Goal: Task Accomplishment & Management: Use online tool/utility

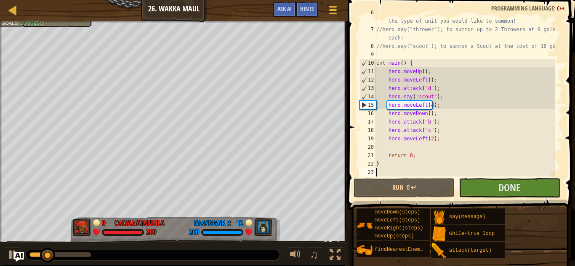
scroll to position [59, 0]
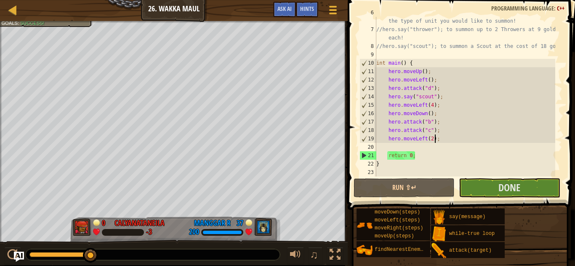
click at [448, 140] on div "// If you have enough gold, you can call out for help by saying the type of uni…" at bounding box center [465, 100] width 181 height 185
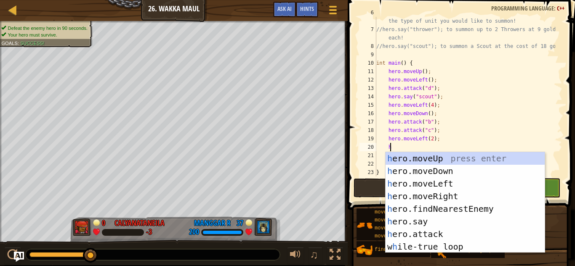
scroll to position [4, 5]
click at [453, 229] on div "h ero.moveUp press enter h ero.moveDown press enter h ero.moveLeft press enter …" at bounding box center [465, 215] width 159 height 126
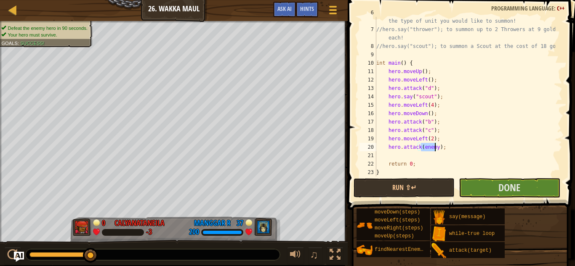
click at [361, 160] on div "22" at bounding box center [368, 164] width 17 height 8
type textarea "}"
drag, startPoint x: 361, startPoint y: 160, endPoint x: 421, endPoint y: 152, distance: 60.8
click at [361, 160] on div "22" at bounding box center [368, 164] width 17 height 8
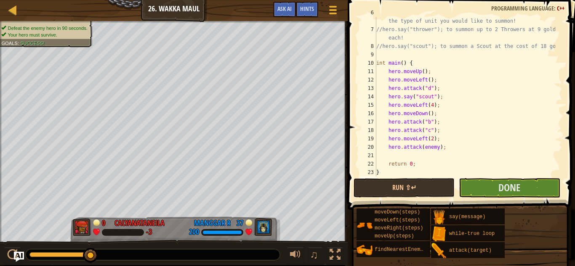
click at [447, 151] on div "// If you have enough gold, you can call out for help by saying the type of uni…" at bounding box center [465, 100] width 181 height 185
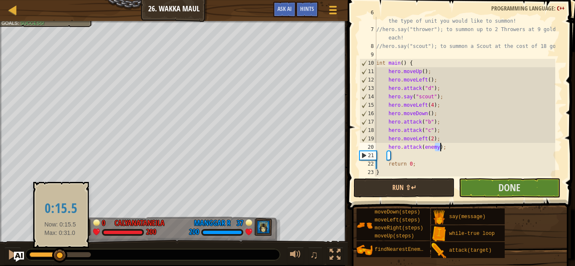
drag, startPoint x: 87, startPoint y: 256, endPoint x: 60, endPoint y: 253, distance: 27.1
click at [60, 253] on div at bounding box center [59, 255] width 15 height 15
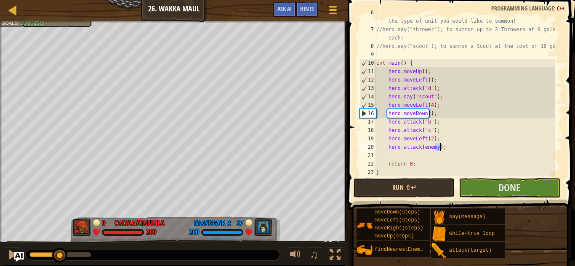
click at [51, 251] on div at bounding box center [153, 255] width 254 height 11
drag, startPoint x: 434, startPoint y: 147, endPoint x: 421, endPoint y: 149, distance: 13.2
click at [423, 149] on div "// If you have enough gold, you can call out for help by saying the type of uni…" at bounding box center [465, 100] width 181 height 185
drag, startPoint x: 419, startPoint y: 149, endPoint x: 424, endPoint y: 147, distance: 5.3
click at [424, 147] on div "// If you have enough gold, you can call out for help by saying the type of uni…" at bounding box center [465, 100] width 181 height 185
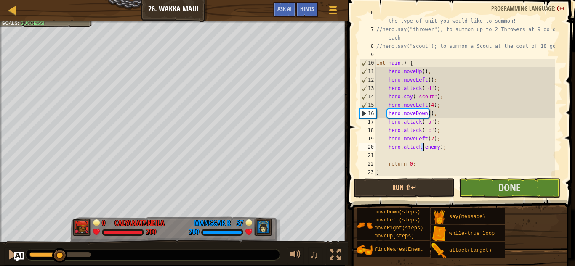
click at [434, 148] on div "// If you have enough gold, you can call out for help by saying the type of uni…" at bounding box center [465, 100] width 181 height 185
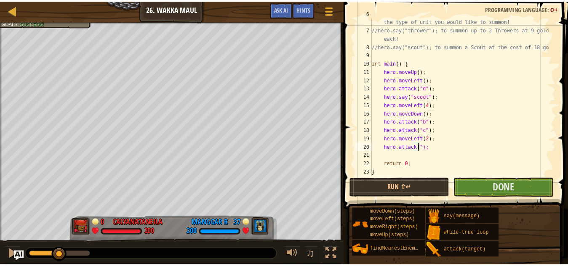
scroll to position [4, 4]
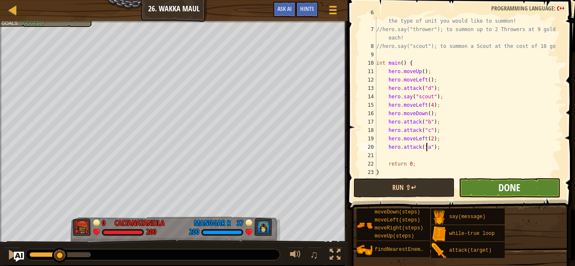
type textarea "hero.attack("a");"
click at [505, 190] on span "Done" at bounding box center [509, 187] width 22 height 13
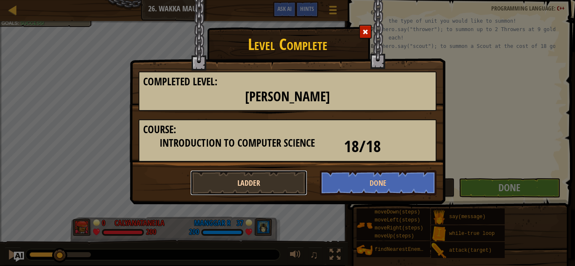
click at [276, 182] on button "Ladder" at bounding box center [248, 182] width 117 height 25
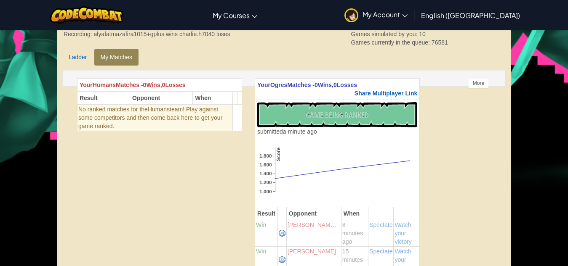
scroll to position [168, 0]
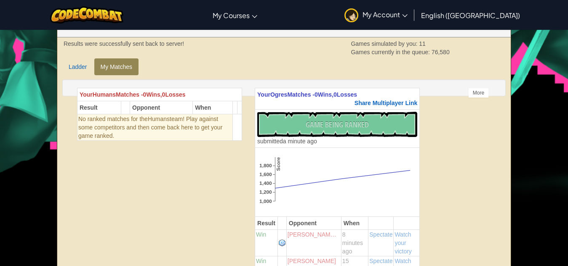
click at [215, 168] on div "3 players 0 200 400 600 800 1,000 Humans Leaderboard Score Name When 1 791 [PER…" at bounding box center [284, 196] width 456 height 243
click at [338, 131] on div "No New Code to Rank Rank My Game! Submitting... Submitted for Ranking Failed to…" at bounding box center [337, 129] width 160 height 34
click at [363, 138] on div "No New Code to Rank Rank My Game! Submitting... Submitted for Ranking Failed to…" at bounding box center [337, 129] width 160 height 34
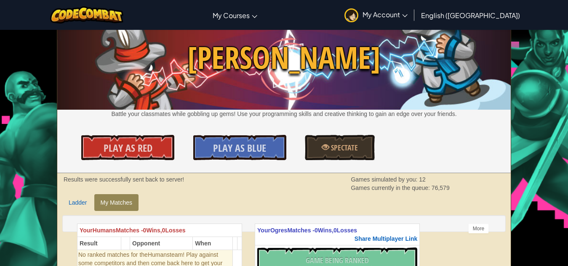
scroll to position [0, 0]
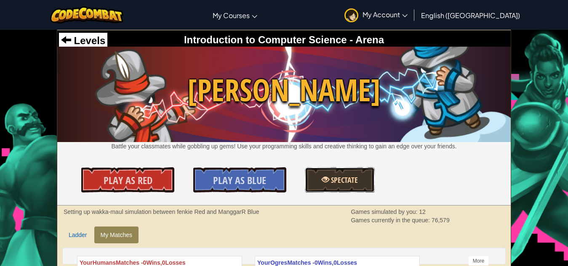
click at [329, 178] on span at bounding box center [326, 180] width 8 height 8
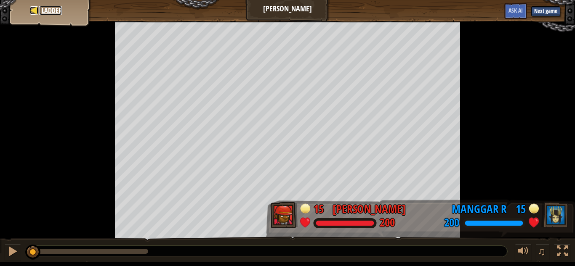
click at [42, 11] on span "Ladder" at bounding box center [52, 10] width 20 height 9
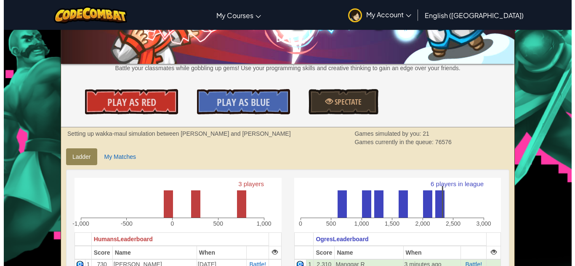
scroll to position [84, 0]
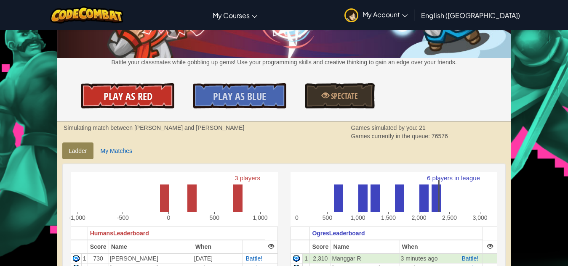
click at [152, 102] on link "Play As Red" at bounding box center [127, 95] width 93 height 25
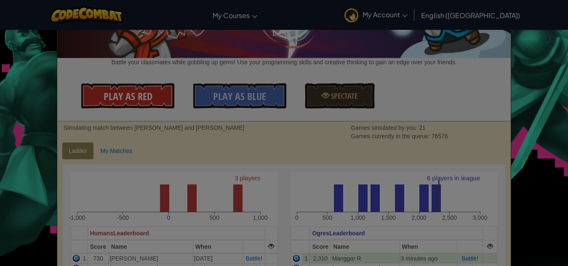
click at [152, 102] on div at bounding box center [284, 133] width 568 height 266
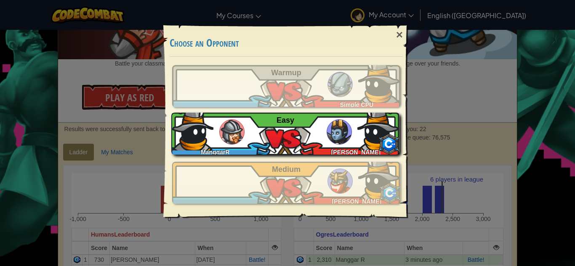
click at [364, 142] on img at bounding box center [378, 130] width 42 height 42
